Goal: Task Accomplishment & Management: Manage account settings

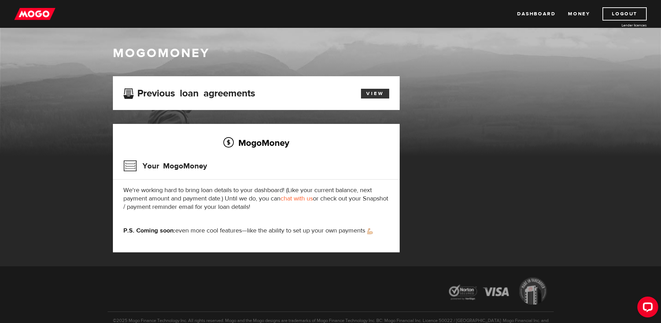
click at [366, 93] on link "View" at bounding box center [375, 94] width 28 height 10
click at [581, 13] on link "Money" at bounding box center [579, 13] width 22 height 13
click at [374, 92] on link "View" at bounding box center [375, 94] width 28 height 10
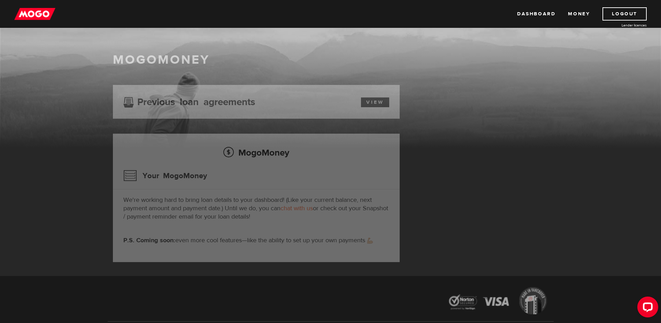
scroll to position [35, 0]
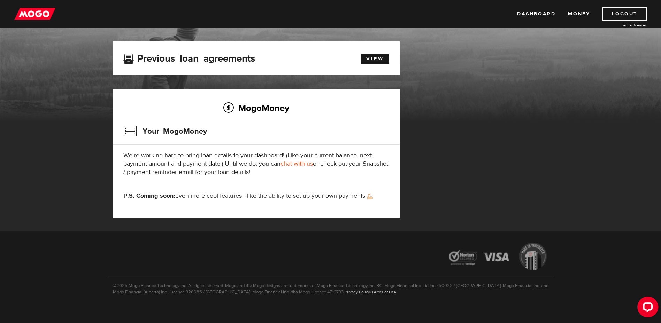
click at [297, 161] on link "chat with us" at bounding box center [297, 164] width 32 height 8
click at [573, 12] on link "Money" at bounding box center [579, 13] width 22 height 13
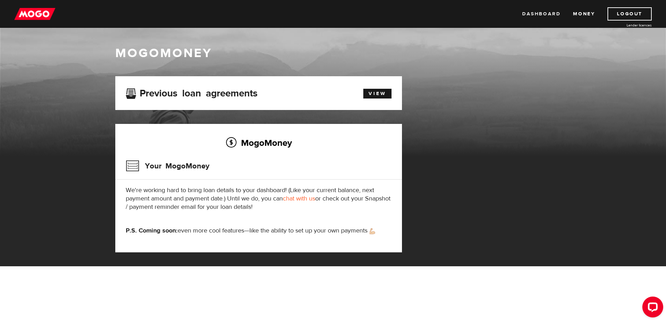
click at [550, 16] on link "Dashboard" at bounding box center [541, 13] width 38 height 13
